Goal: Navigation & Orientation: Go to known website

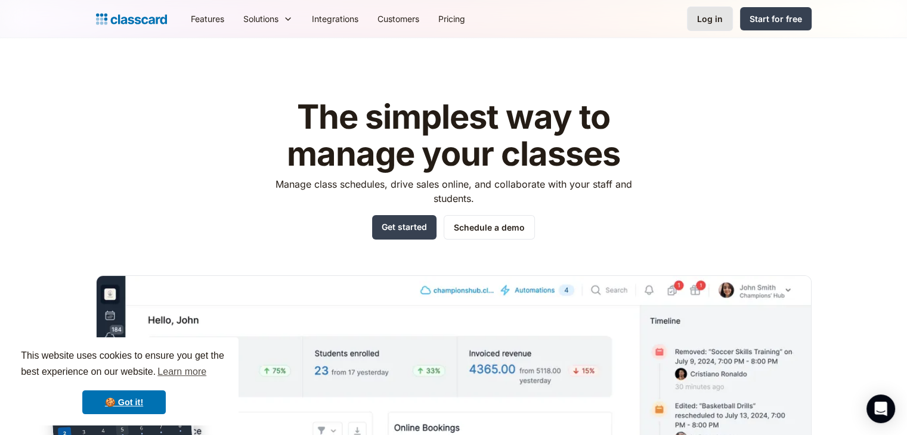
click at [712, 20] on div "Log in" at bounding box center [710, 19] width 26 height 13
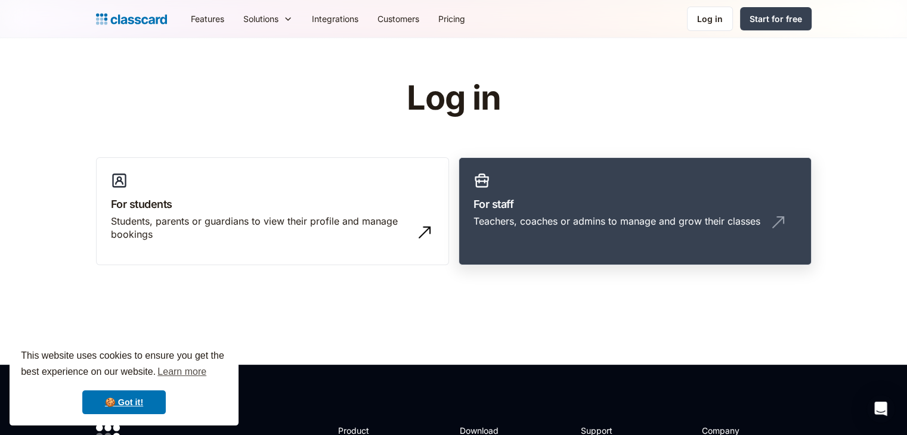
click at [583, 208] on h3 "For staff" at bounding box center [635, 204] width 323 height 16
